Goal: Book appointment/travel/reservation

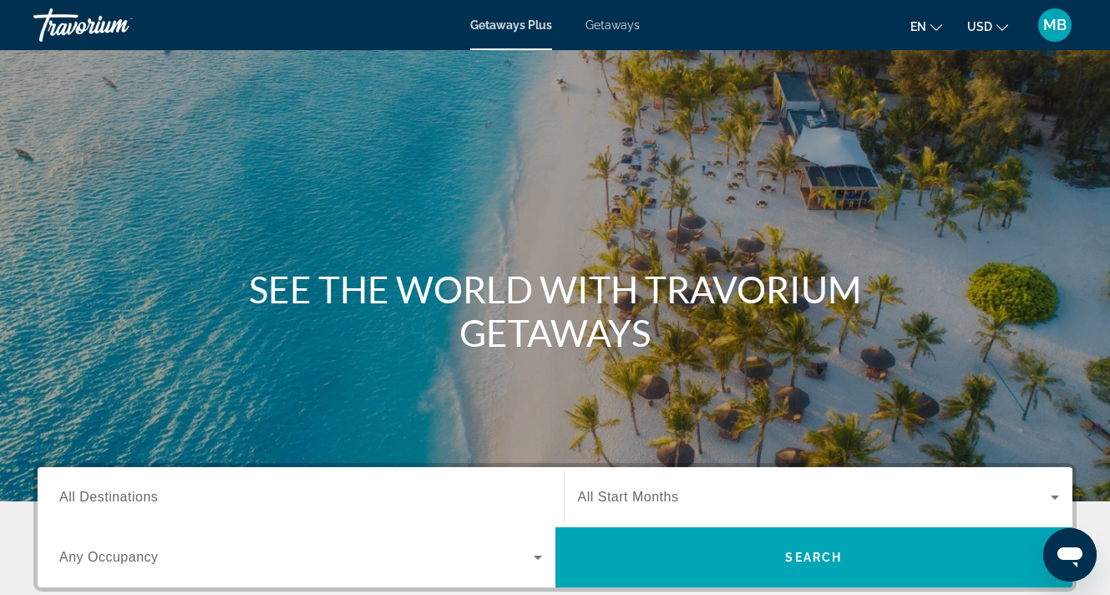
click at [145, 496] on span "All Destinations" at bounding box center [108, 497] width 99 height 14
click at [145, 496] on input "Destination All Destinations" at bounding box center [300, 498] width 483 height 20
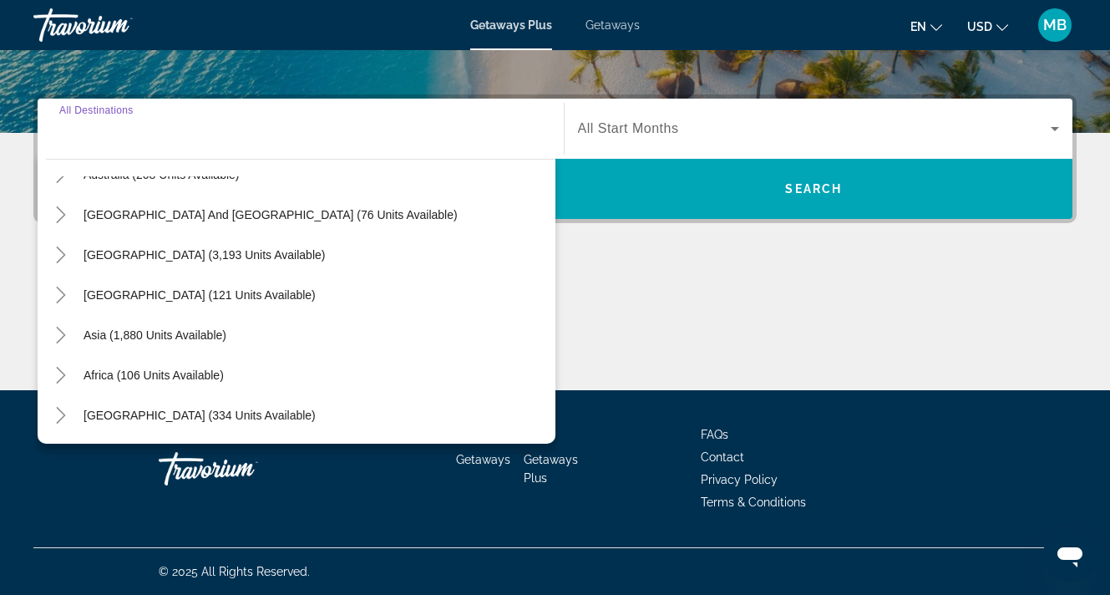
scroll to position [271, 0]
click at [68, 329] on icon "Toggle Asia (1,880 units available)" at bounding box center [61, 335] width 17 height 17
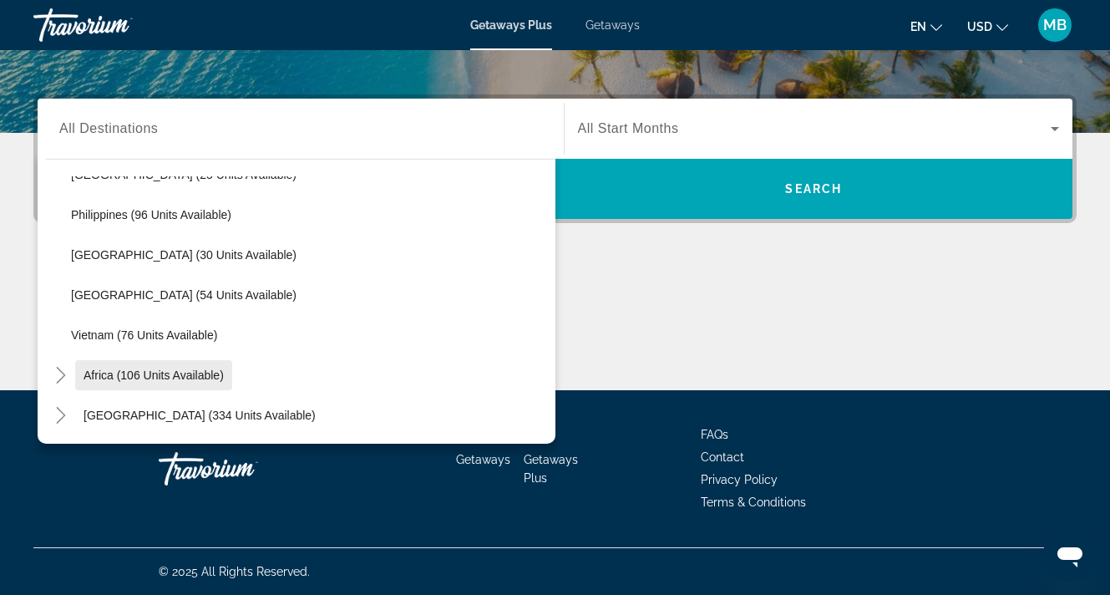
scroll to position [712, 0]
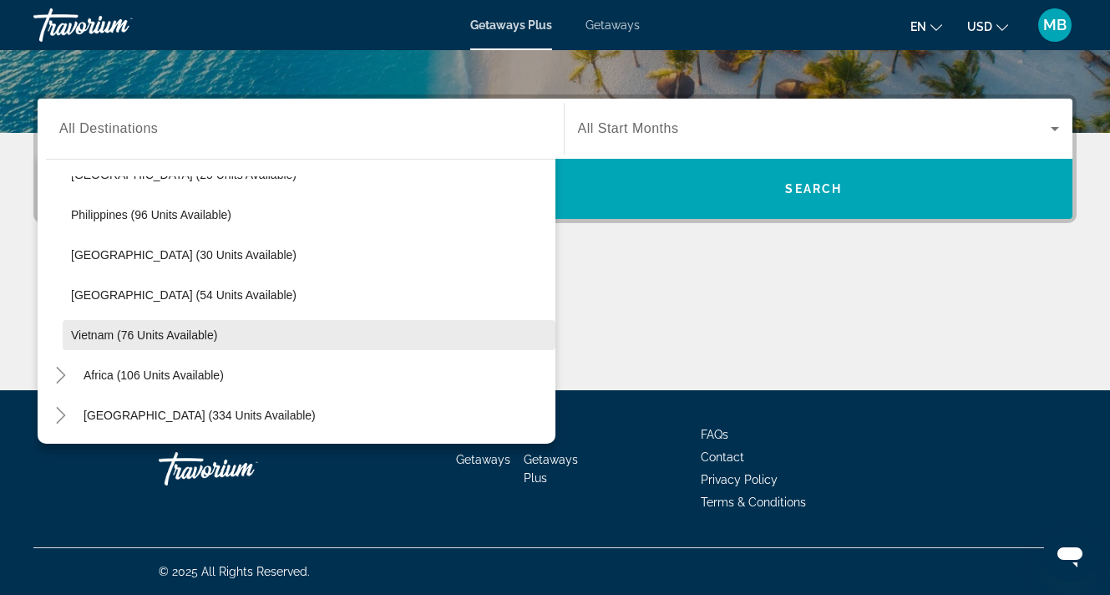
click at [108, 332] on span "Vietnam (76 units available)" at bounding box center [144, 334] width 146 height 13
type input "**********"
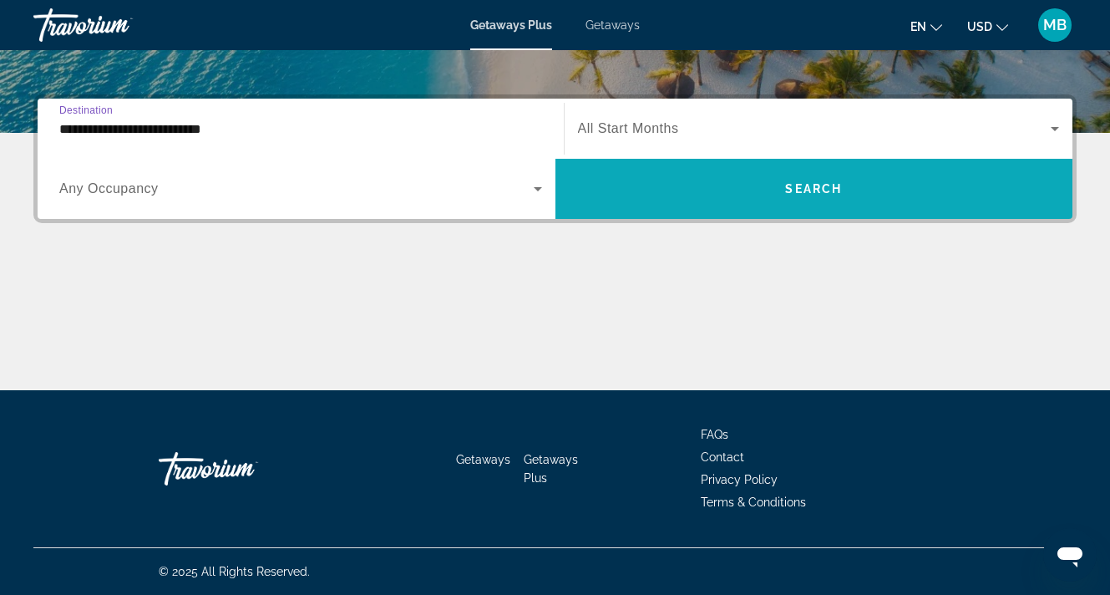
click at [886, 180] on span "Search widget" at bounding box center [815, 189] width 518 height 40
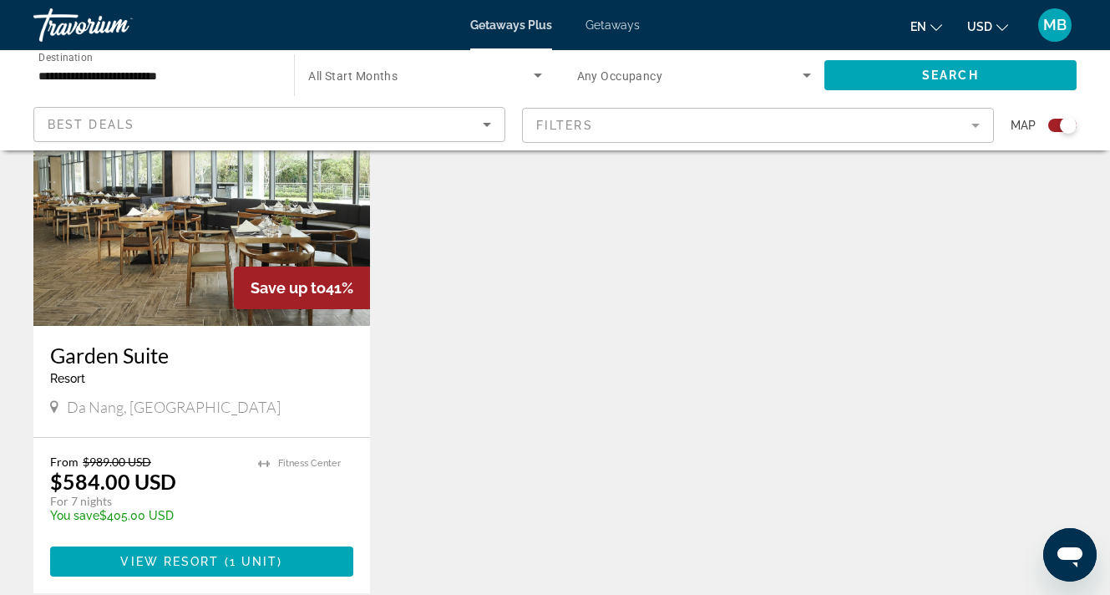
scroll to position [1328, 0]
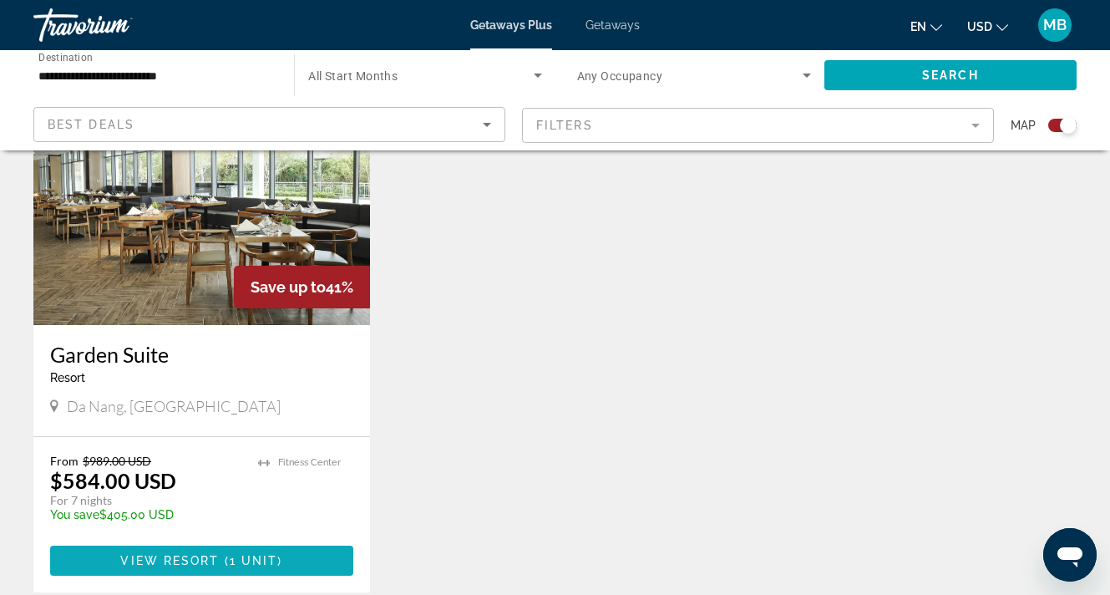
click at [212, 541] on span "Main content" at bounding box center [201, 561] width 303 height 40
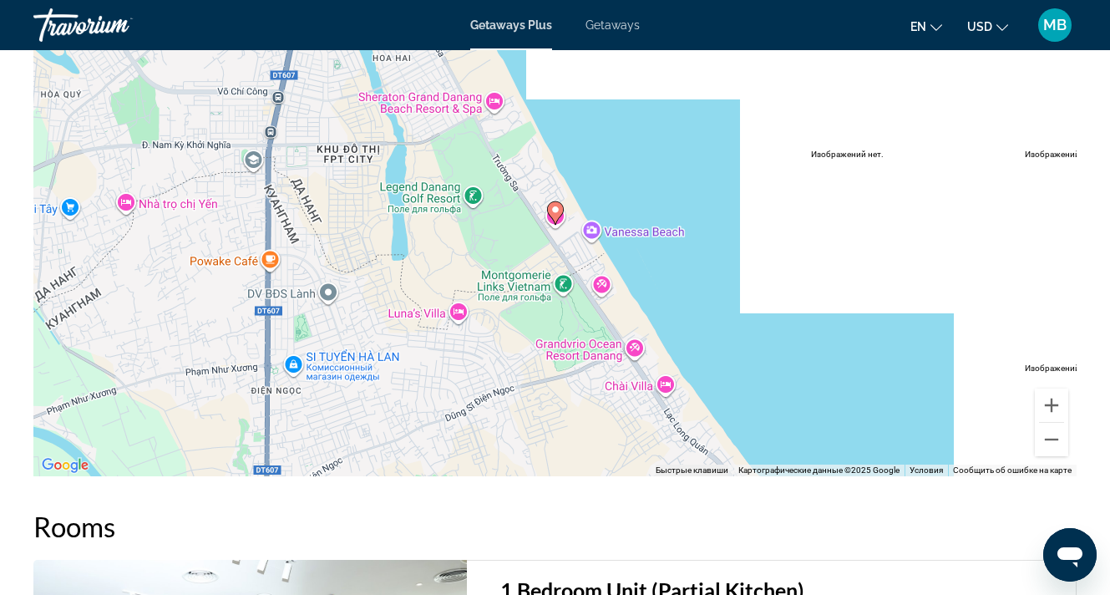
scroll to position [2289, 0]
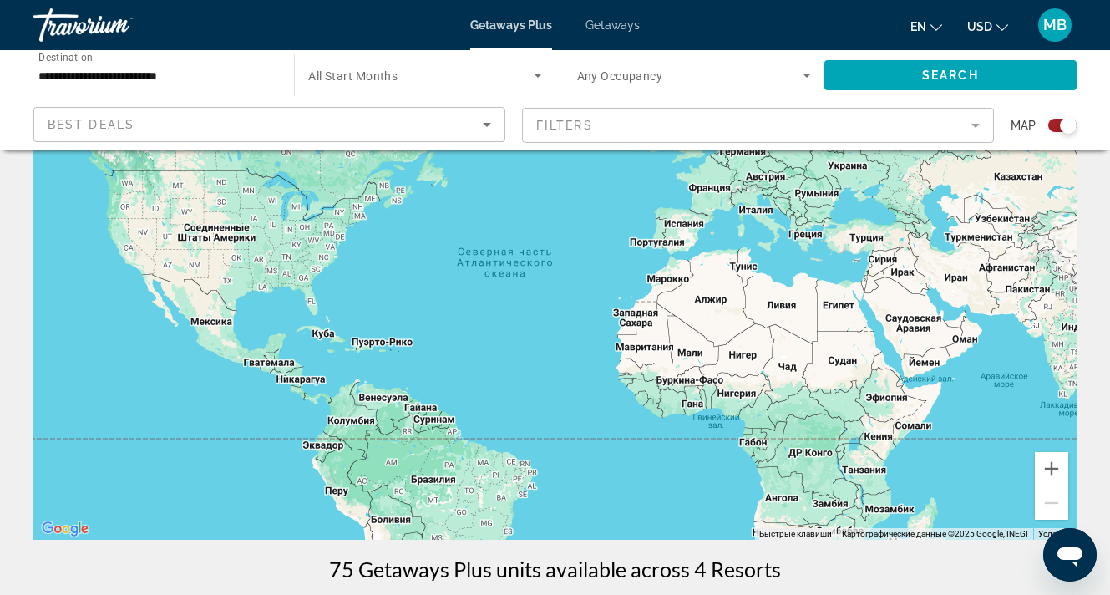
scroll to position [120, 0]
